Goal: Task Accomplishment & Management: Use online tool/utility

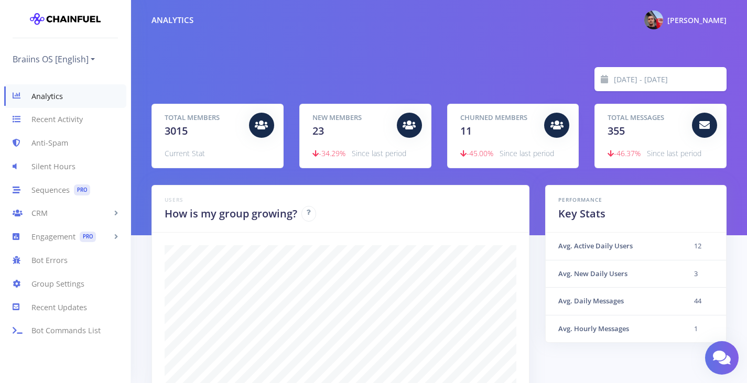
scroll to position [183, 549]
click at [64, 145] on link "Anti-Spam" at bounding box center [65, 144] width 131 height 24
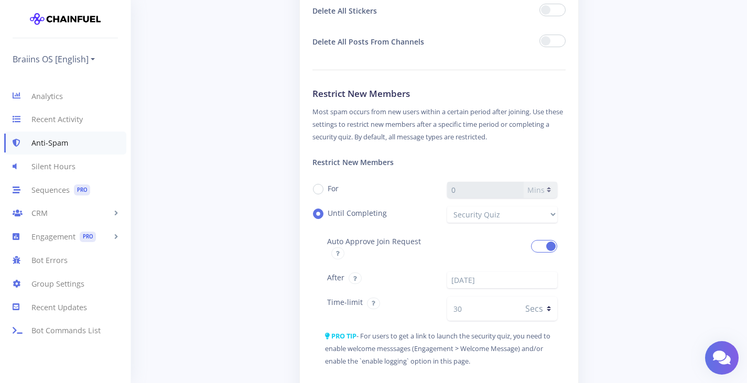
scroll to position [1005, 0]
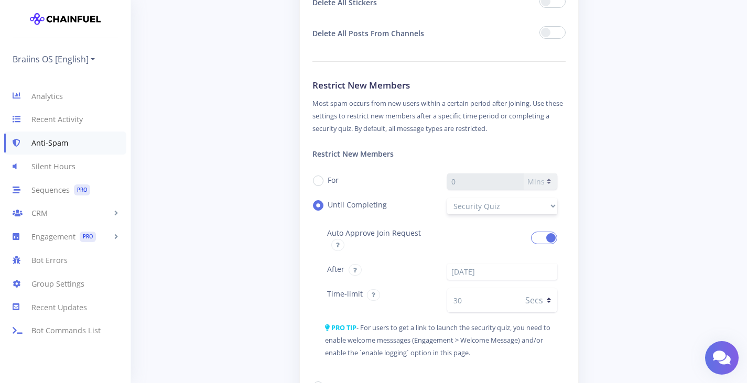
click at [551, 209] on select "Security Quiz" at bounding box center [502, 206] width 111 height 16
click at [252, 200] on div "Your bot: Can Delete Messages Can Restrict Members General Rules Enable Global …" at bounding box center [439, 80] width 591 height 2036
click at [512, 208] on select "Security Quiz" at bounding box center [502, 207] width 111 height 16
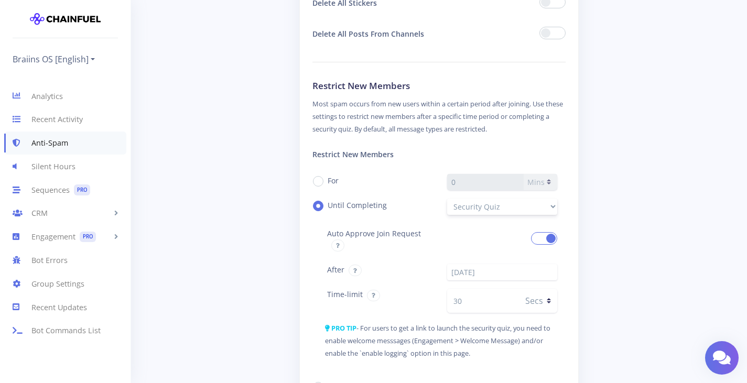
click at [512, 208] on select "Security Quiz" at bounding box center [502, 207] width 111 height 16
click at [271, 181] on div "Your bot: Can Delete Messages Can Restrict Members General Rules Enable Global …" at bounding box center [439, 81] width 591 height 2036
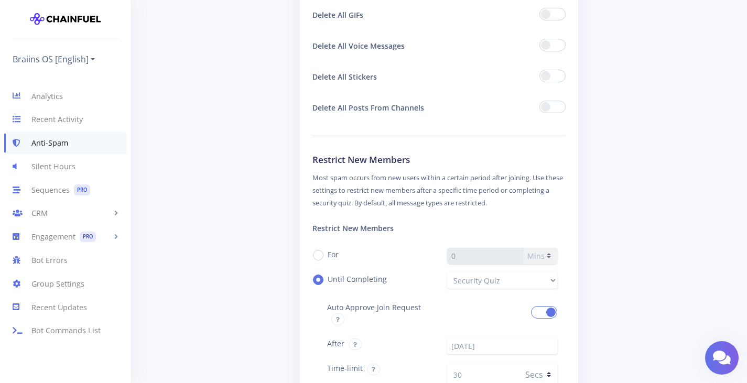
scroll to position [930, 0]
click at [79, 58] on link "Braiins OS [English]" at bounding box center [54, 59] width 82 height 17
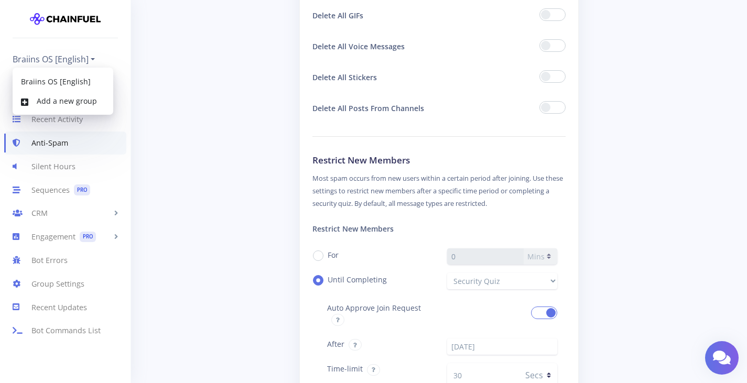
click at [153, 90] on div "Your bot: Can Delete Messages Can Restrict Members General Rules Enable Global …" at bounding box center [439, 155] width 591 height 2036
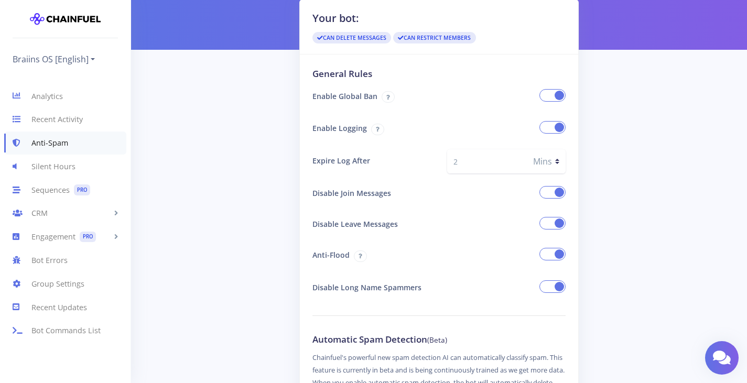
scroll to position [0, 0]
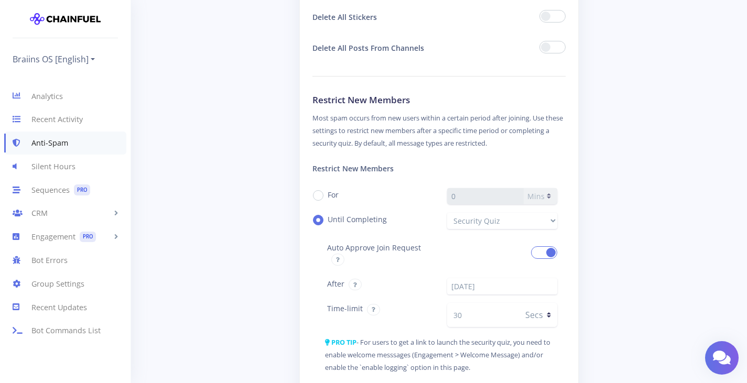
scroll to position [990, 0]
click at [536, 229] on select "Security Quiz" at bounding box center [502, 221] width 111 height 16
click at [221, 219] on div "Your bot: Can Delete Messages Can Restrict Members General Rules Enable Global …" at bounding box center [439, 95] width 591 height 2036
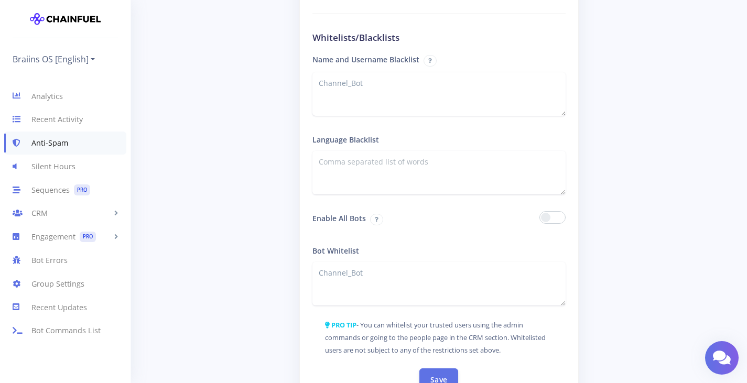
scroll to position [1764, 0]
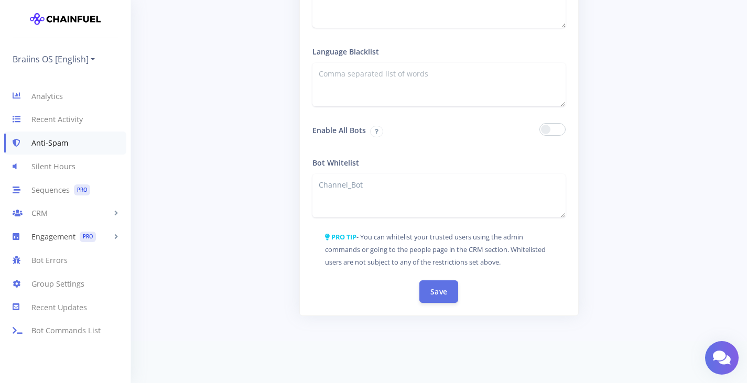
click at [41, 241] on link "Engagement PRO" at bounding box center [65, 237] width 131 height 24
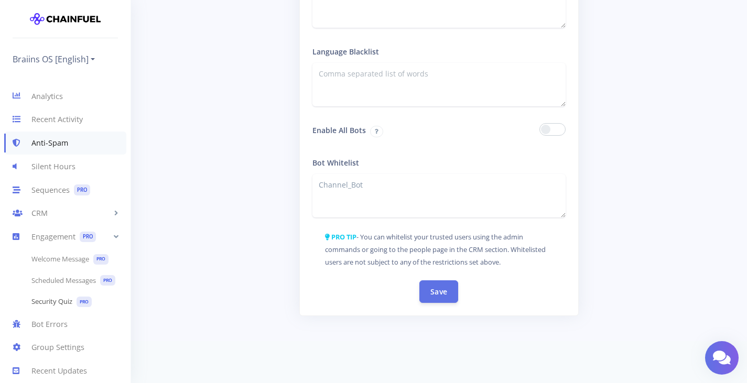
click at [45, 309] on link "Security Quiz PRO" at bounding box center [65, 301] width 131 height 21
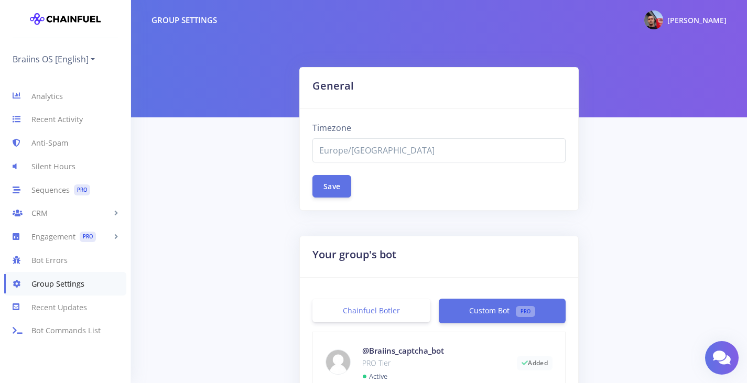
select select "Europe/[GEOGRAPHIC_DATA]"
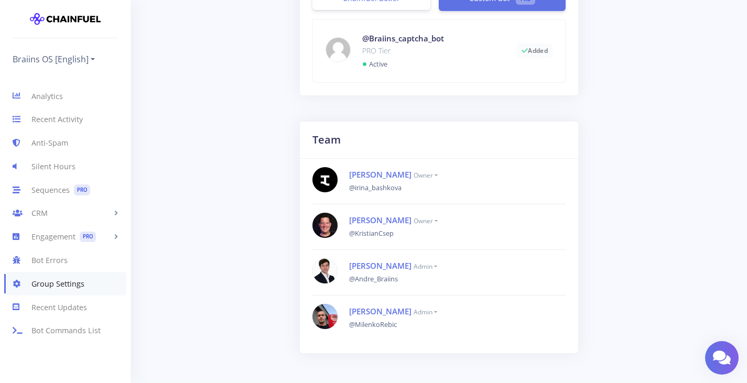
scroll to position [350, 0]
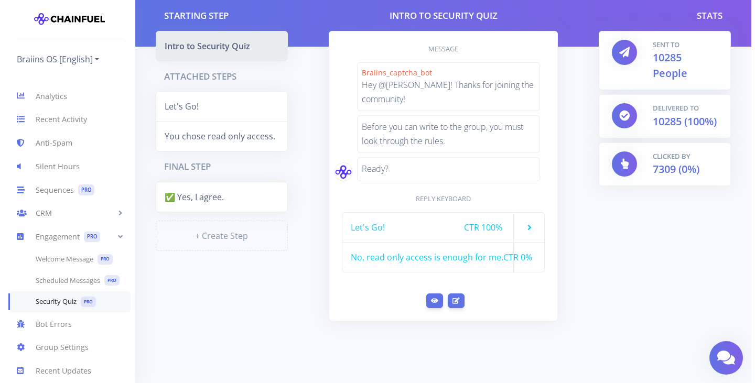
scroll to position [70, 0]
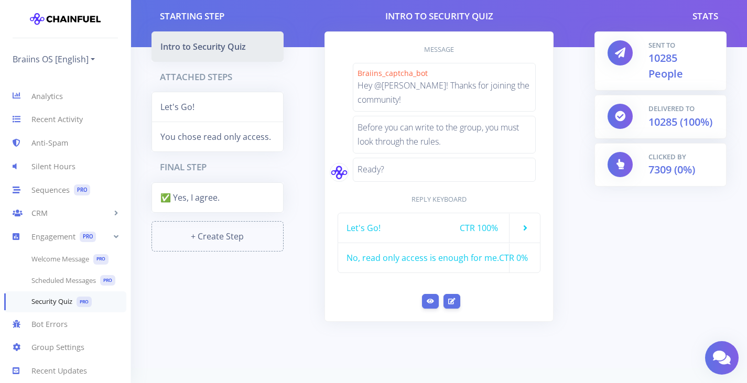
click at [233, 239] on link "+ Create Step" at bounding box center [218, 236] width 132 height 30
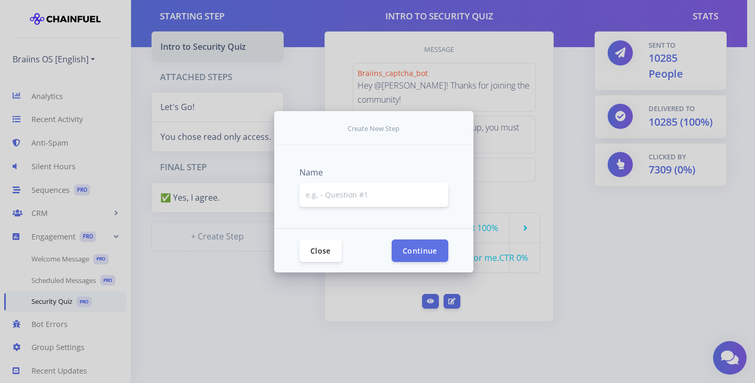
click at [382, 196] on input "text" at bounding box center [373, 195] width 149 height 24
type input "1"
click at [403, 242] on button "Continue" at bounding box center [420, 250] width 57 height 23
click at [418, 250] on button "Continue" at bounding box center [420, 250] width 57 height 23
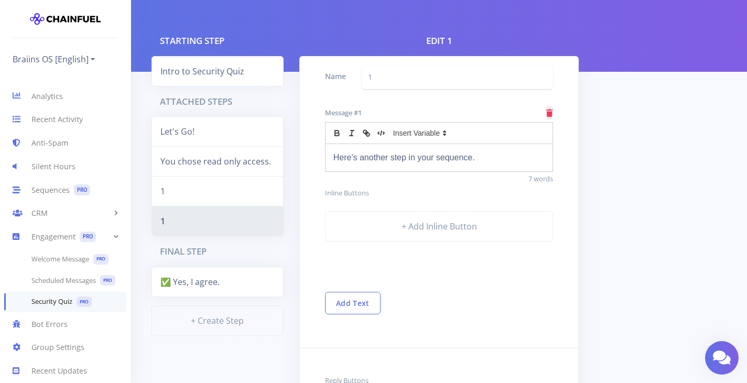
scroll to position [45, 0]
click at [446, 137] on icon at bounding box center [444, 133] width 9 height 9
click at [374, 186] on div "Message #1 Here's another step in your sequence. 7 words Inline Buttons + Add I…" at bounding box center [439, 187] width 279 height 178
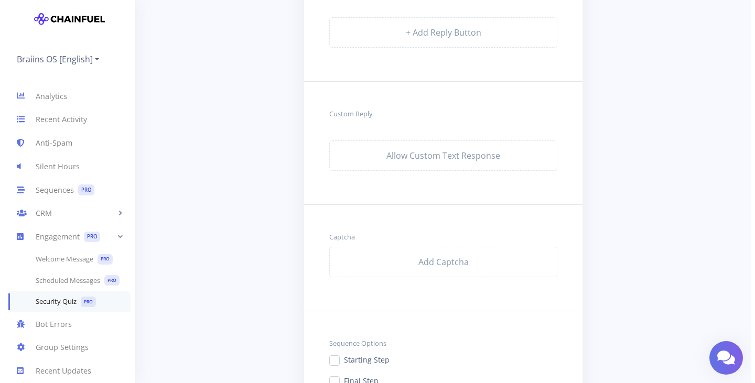
scroll to position [456, 0]
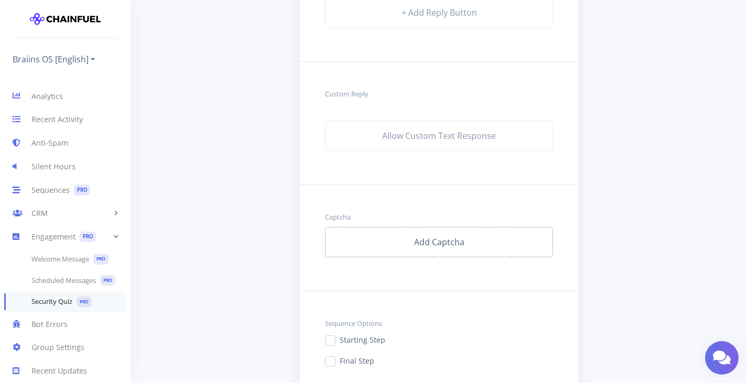
click at [428, 244] on link "Add Captcha" at bounding box center [439, 242] width 229 height 30
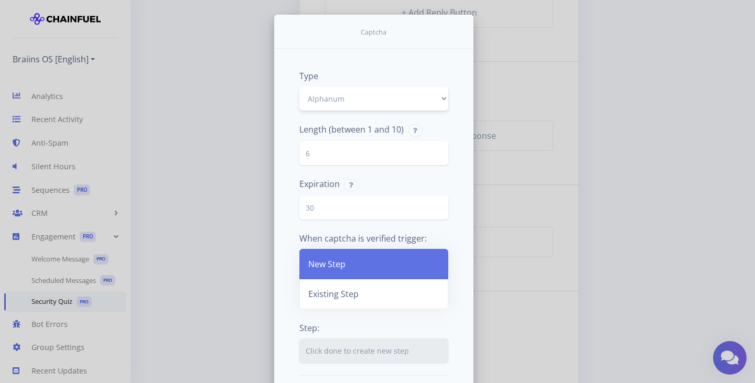
click at [438, 102] on select "Alphanum Math Shuffle" at bounding box center [373, 99] width 149 height 24
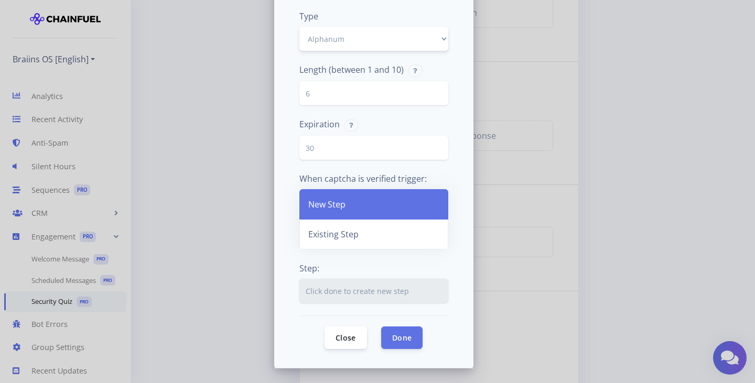
scroll to position [0, 0]
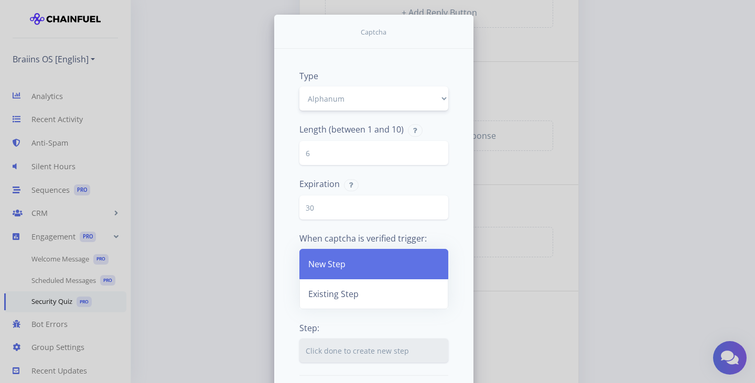
click at [418, 102] on select "Alphanum Math Shuffle" at bounding box center [373, 99] width 149 height 24
click at [299, 87] on select "Alphanum Math Shuffle" at bounding box center [373, 99] width 149 height 24
click at [435, 156] on input "5" at bounding box center [373, 153] width 149 height 24
click at [435, 156] on input "4" at bounding box center [373, 153] width 149 height 24
type input "3"
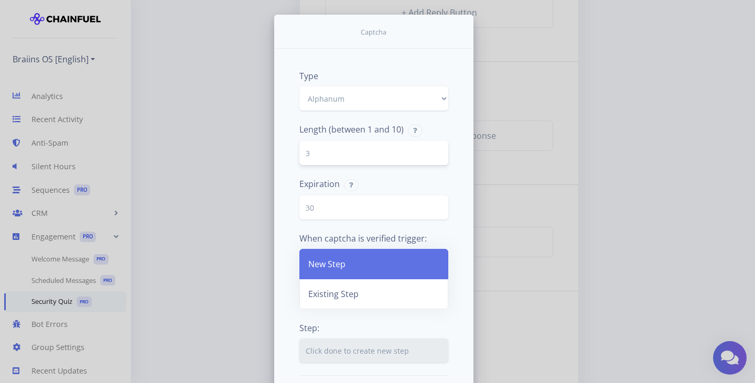
click at [435, 156] on input "3" at bounding box center [373, 153] width 149 height 24
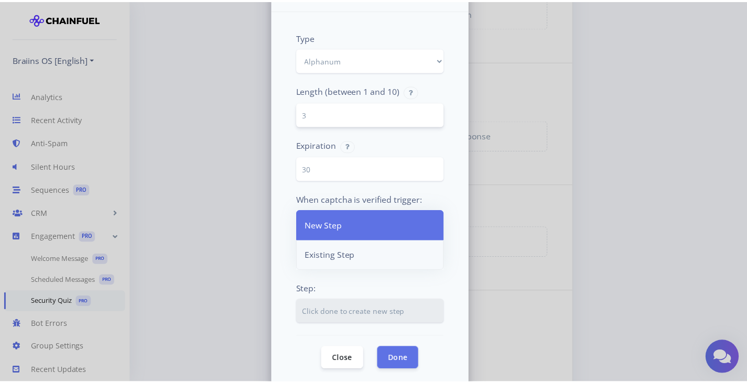
scroll to position [60, 0]
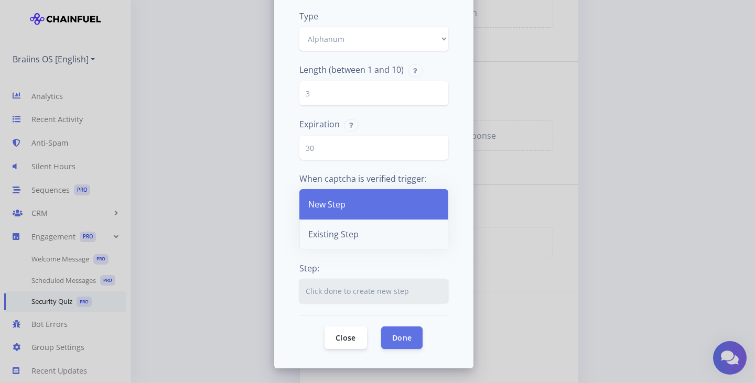
click at [358, 235] on link "Existing Step" at bounding box center [373, 234] width 149 height 30
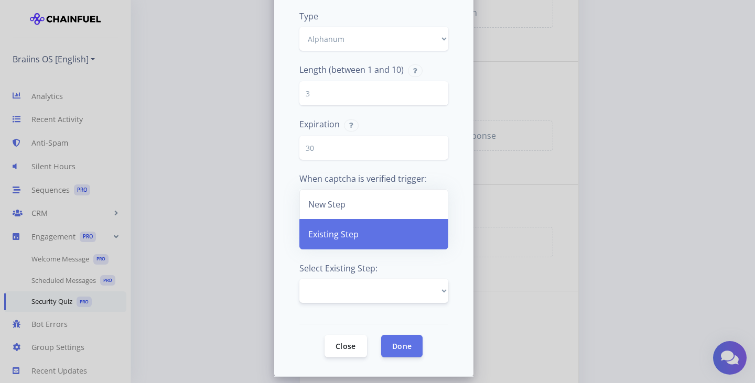
click at [434, 302] on select "Intro to Security Quiz Let's Go! You chose read only access. ✅ Yes, I agree. 1 1" at bounding box center [373, 291] width 149 height 24
click at [286, 242] on div "Type Alphanum Math Shuffle Length (between 1 and 10) 3 Expiration 30 When captc…" at bounding box center [373, 183] width 199 height 388
click at [350, 345] on button "Close" at bounding box center [346, 345] width 42 height 23
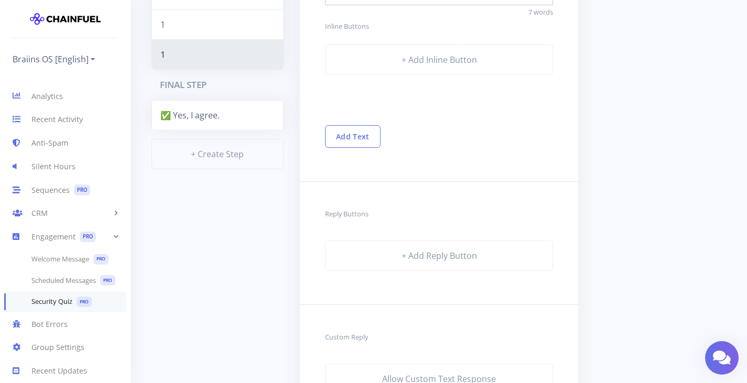
scroll to position [0, 0]
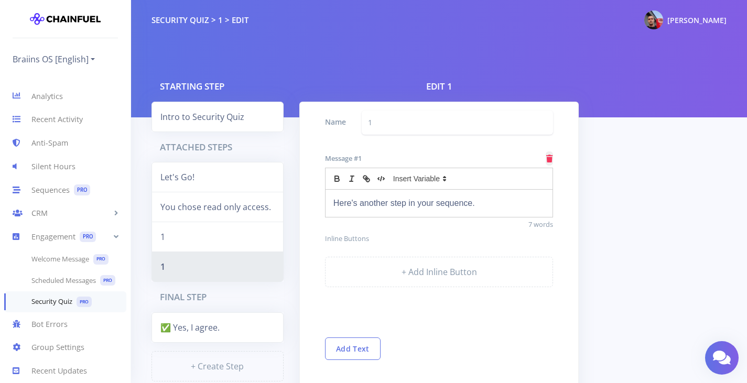
click at [253, 263] on link "1" at bounding box center [218, 267] width 132 height 30
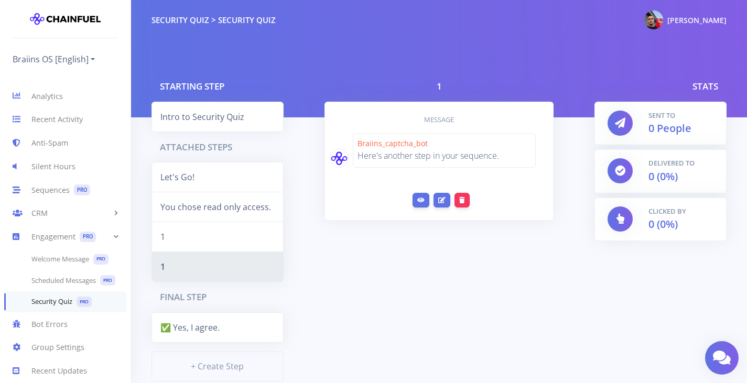
click at [264, 262] on link "1" at bounding box center [218, 267] width 132 height 30
click at [235, 226] on link "1" at bounding box center [218, 237] width 132 height 30
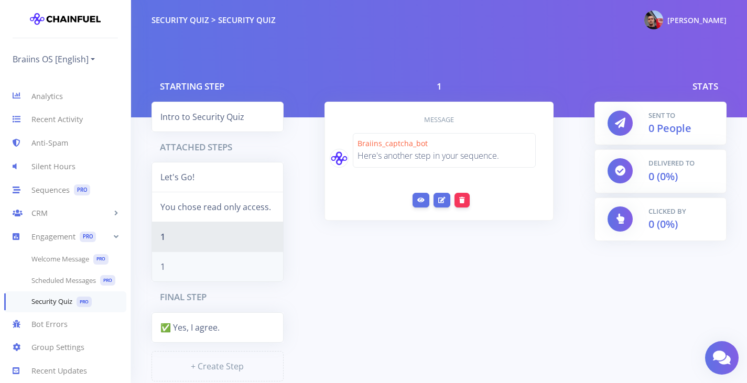
click at [213, 265] on link "1" at bounding box center [218, 267] width 132 height 30
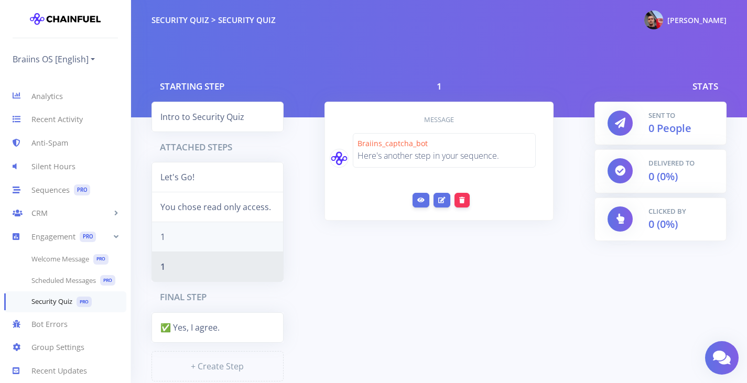
click at [242, 242] on link "1" at bounding box center [218, 237] width 132 height 30
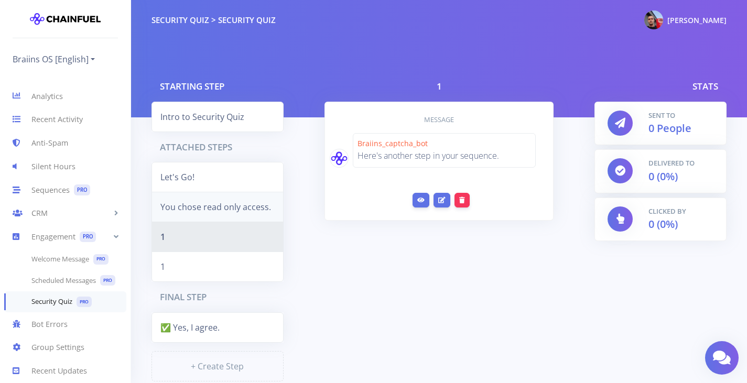
click at [219, 195] on link "You chose read only access." at bounding box center [218, 207] width 132 height 30
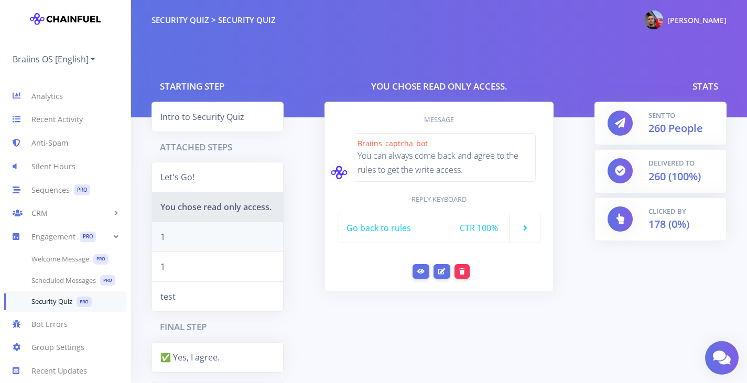
click at [250, 240] on link "1" at bounding box center [218, 237] width 132 height 30
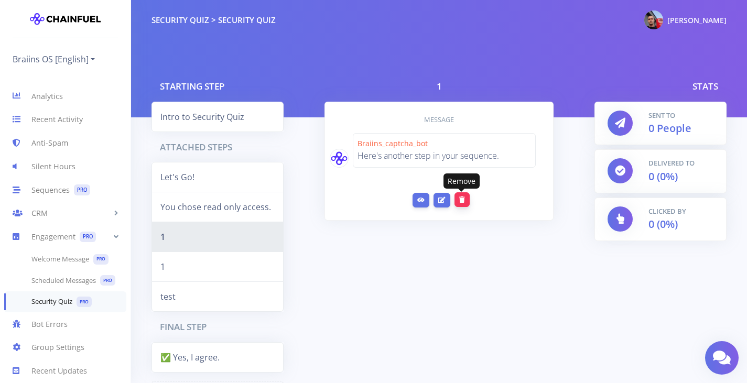
click at [458, 199] on button "submit" at bounding box center [462, 199] width 15 height 15
